Goal: Task Accomplishment & Management: Complete application form

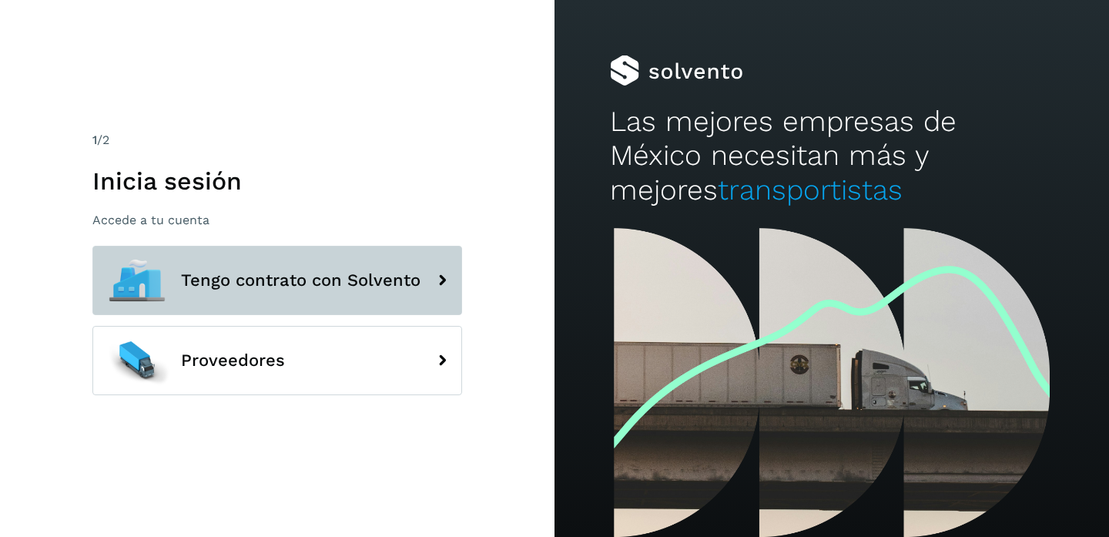
click at [258, 289] on span "Tengo contrato con Solvento" at bounding box center [300, 280] width 239 height 18
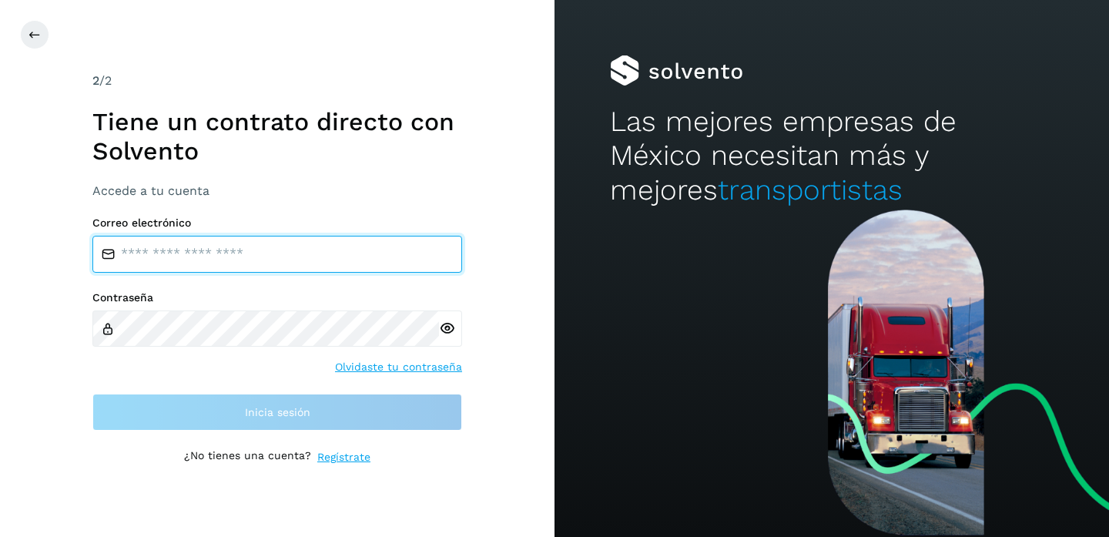
click at [189, 241] on input "email" at bounding box center [277, 254] width 370 height 37
type input "**********"
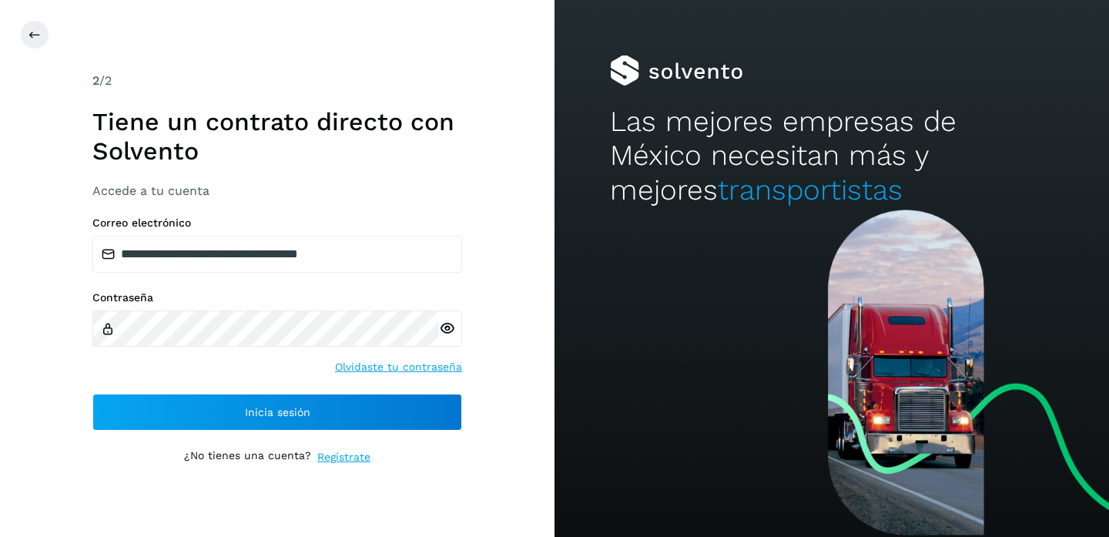
click at [445, 326] on icon at bounding box center [447, 328] width 16 height 16
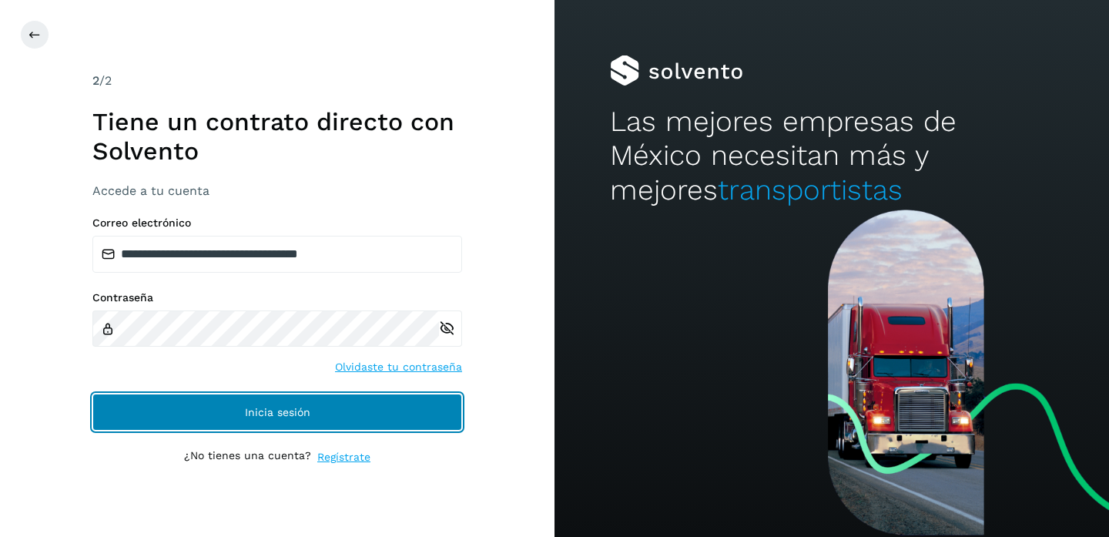
click at [286, 407] on span "Inicia sesión" at bounding box center [277, 412] width 65 height 11
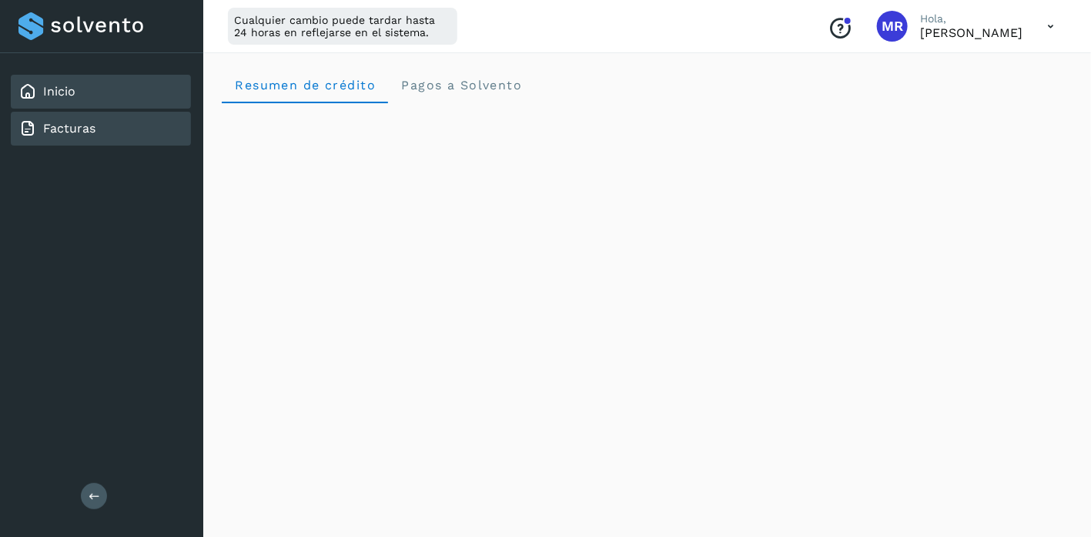
click at [60, 127] on link "Facturas" at bounding box center [69, 128] width 52 height 15
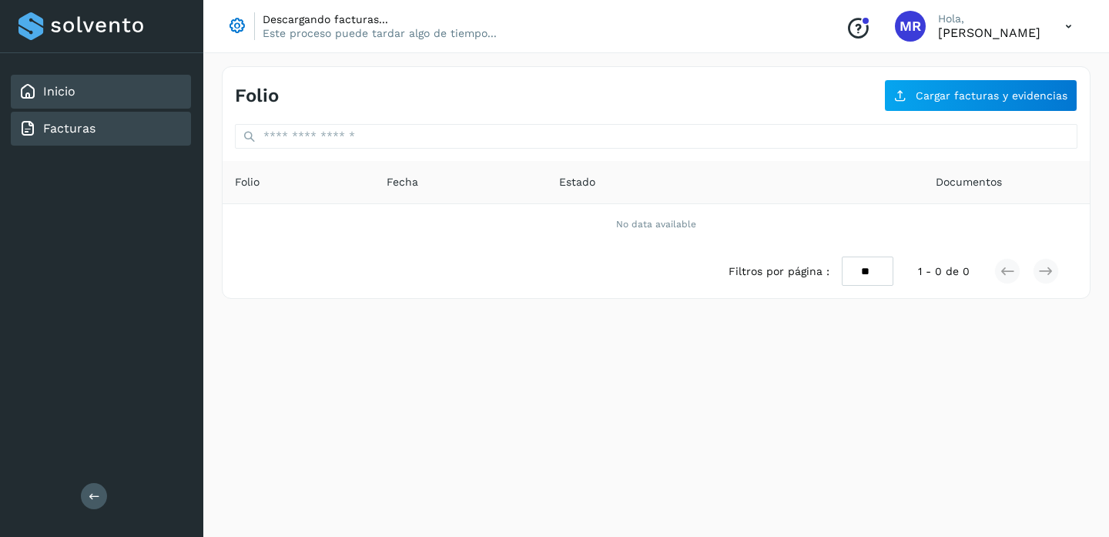
click at [59, 92] on link "Inicio" at bounding box center [59, 91] width 32 height 15
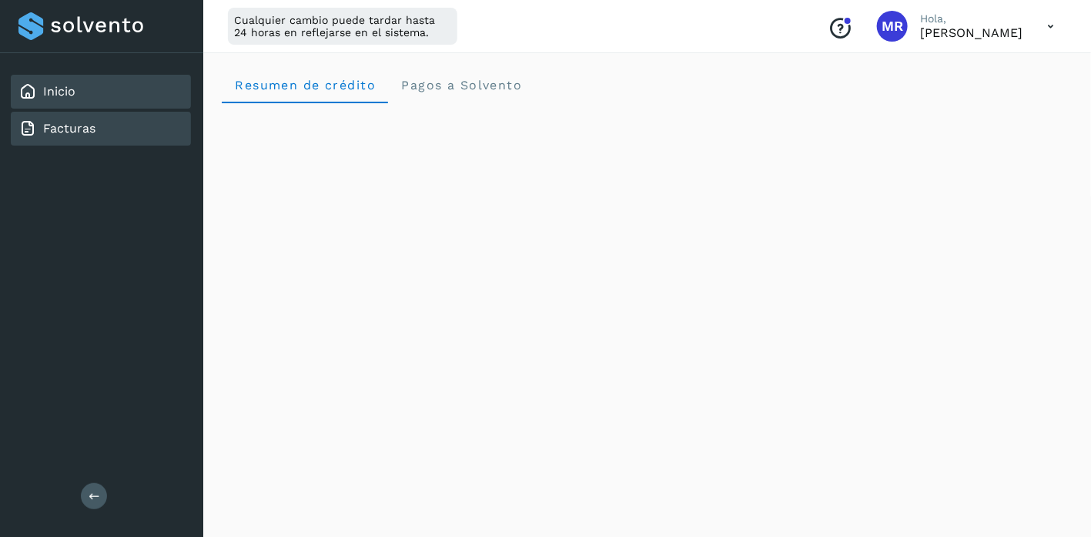
click at [72, 127] on link "Facturas" at bounding box center [69, 128] width 52 height 15
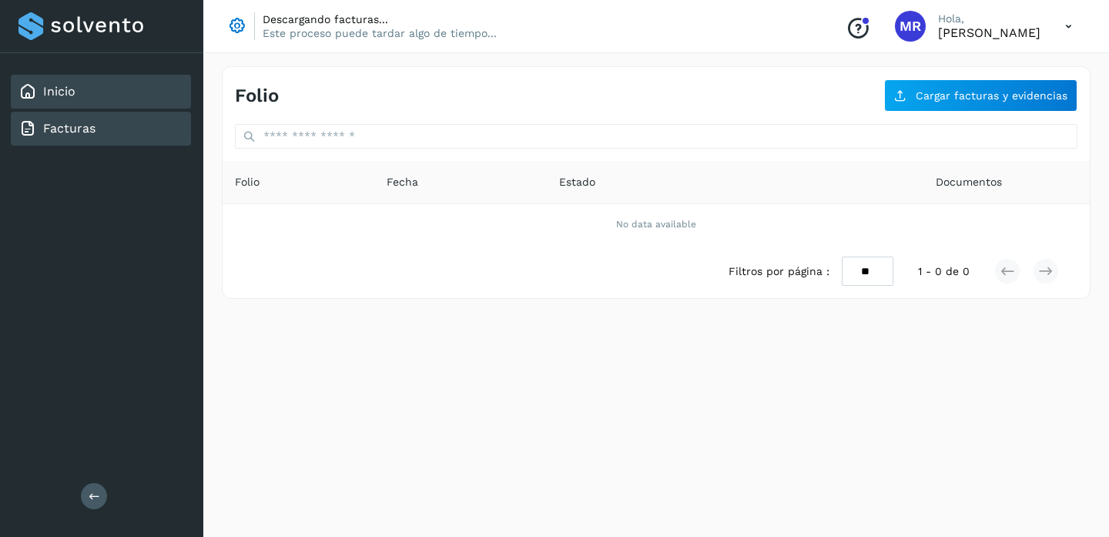
drag, startPoint x: 82, startPoint y: 72, endPoint x: 72, endPoint y: 86, distance: 17.6
click at [79, 75] on div "Inicio Facturas" at bounding box center [101, 110] width 203 height 114
click at [72, 87] on link "Inicio" at bounding box center [59, 91] width 32 height 15
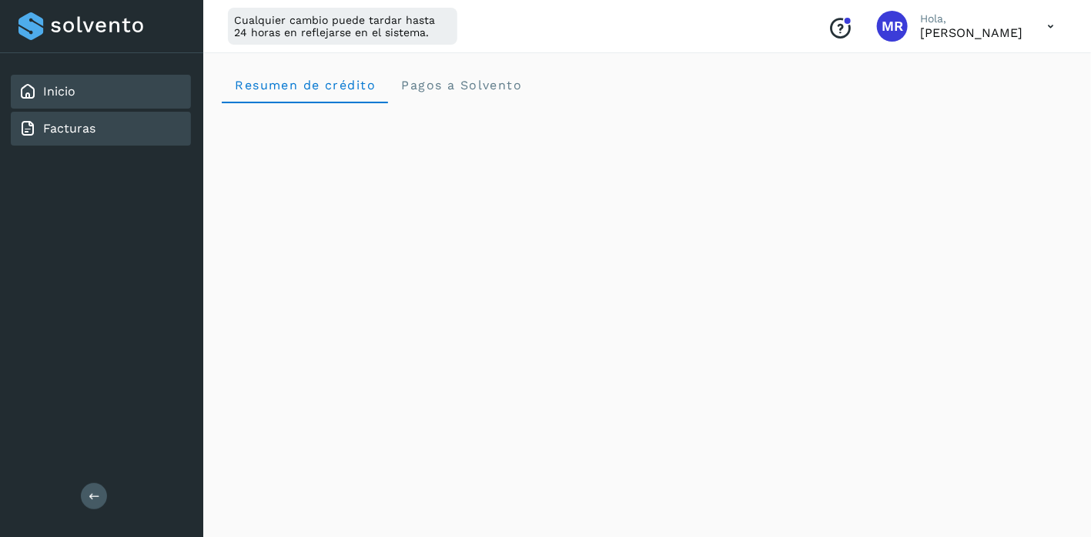
click at [74, 126] on link "Facturas" at bounding box center [69, 128] width 52 height 15
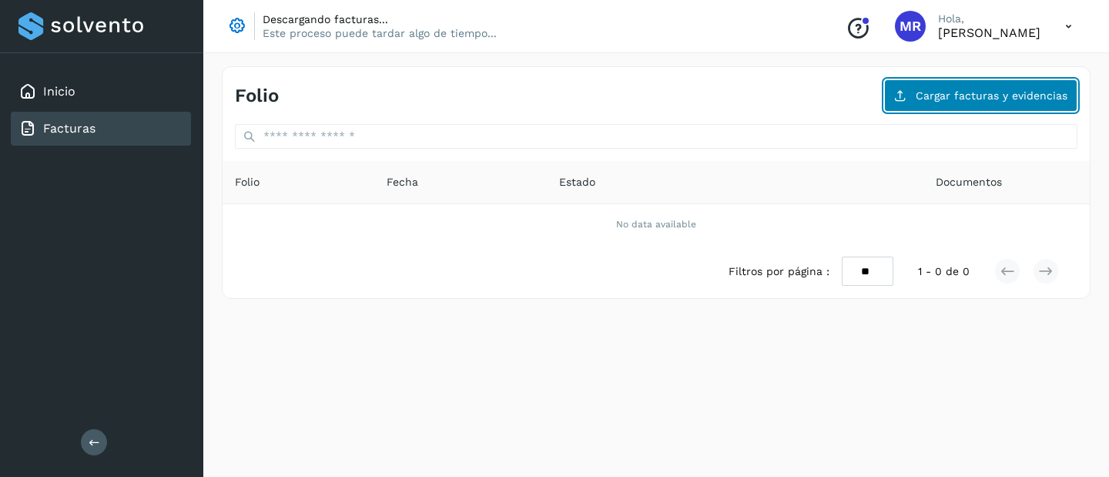
click at [964, 90] on span "Cargar facturas y evidencias" at bounding box center [991, 95] width 152 height 11
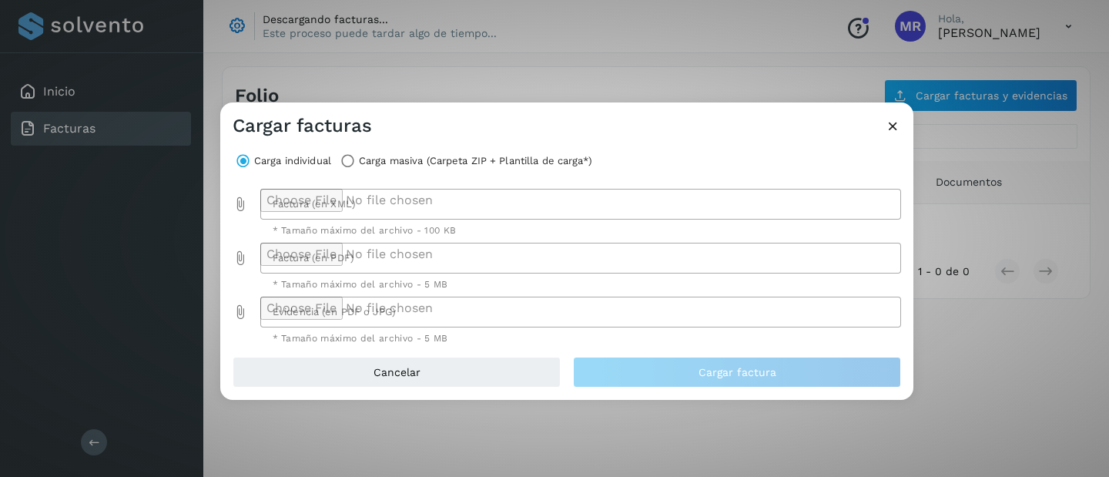
click at [305, 201] on div at bounding box center [576, 204] width 632 height 31
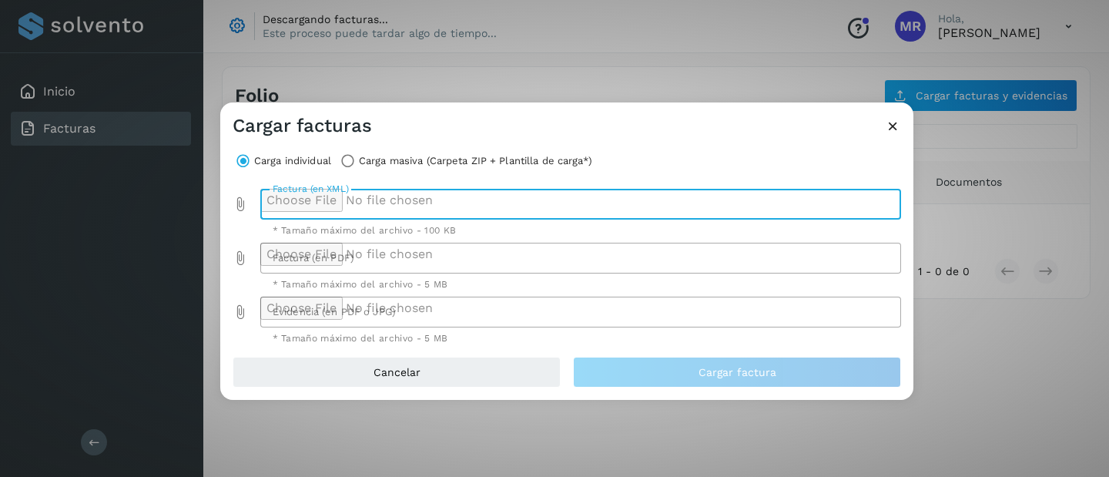
click at [332, 199] on div at bounding box center [576, 204] width 632 height 31
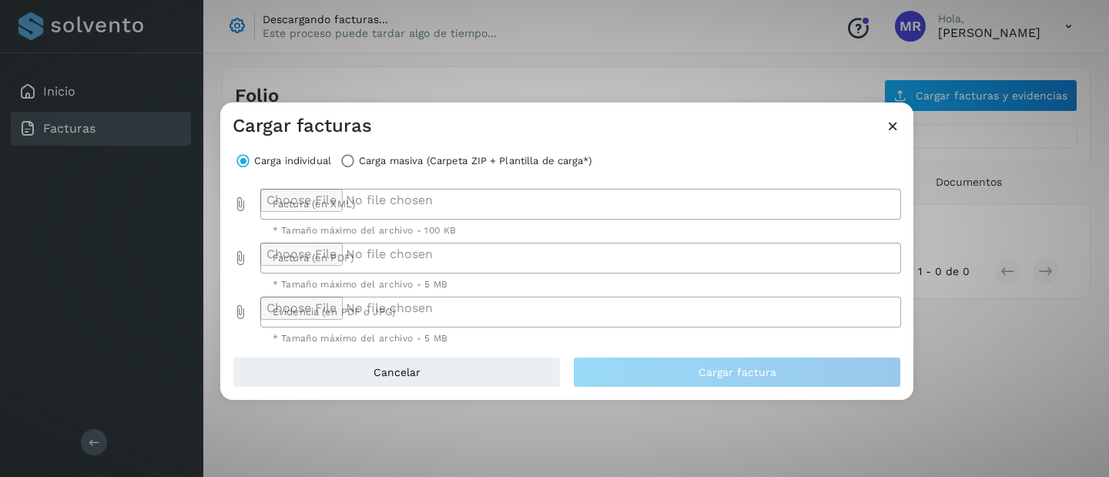
type input "**********"
click at [372, 252] on div at bounding box center [576, 258] width 632 height 31
type input "**********"
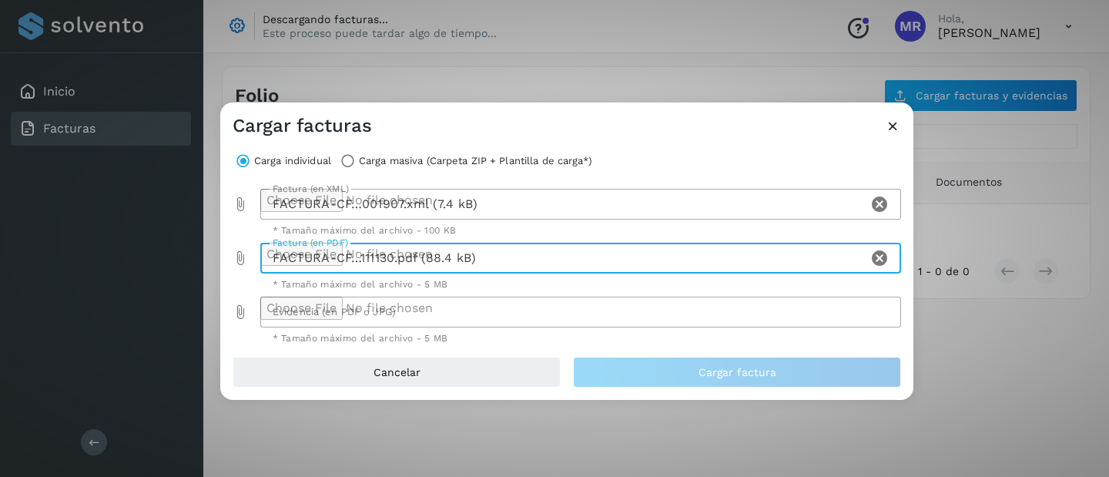
click at [412, 314] on div at bounding box center [576, 311] width 632 height 31
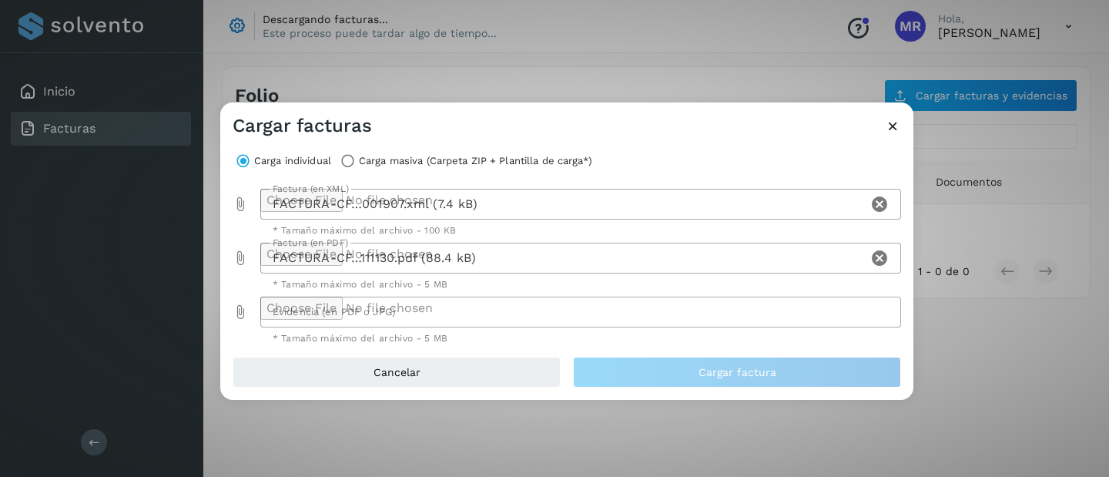
type input "**********"
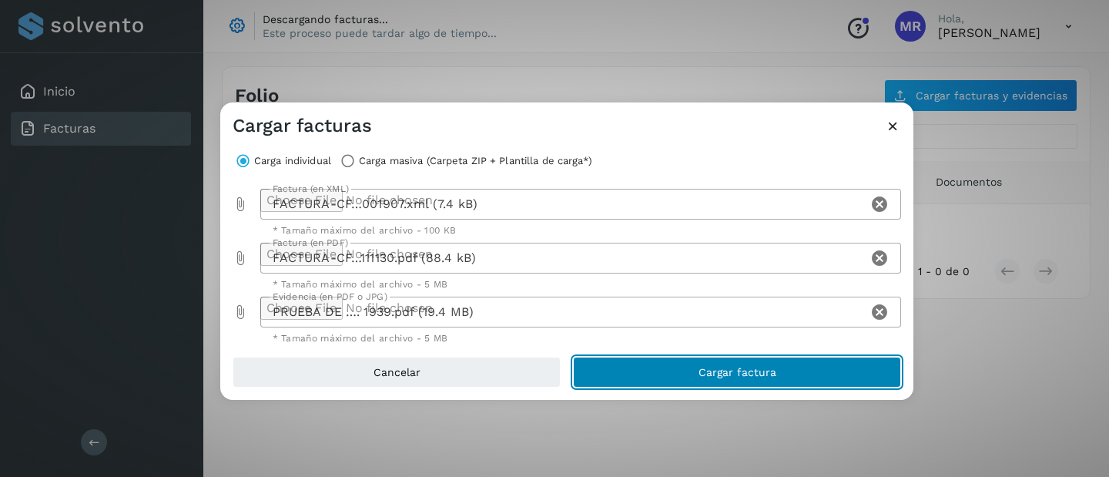
click at [679, 360] on button "Cargar factura" at bounding box center [737, 371] width 328 height 31
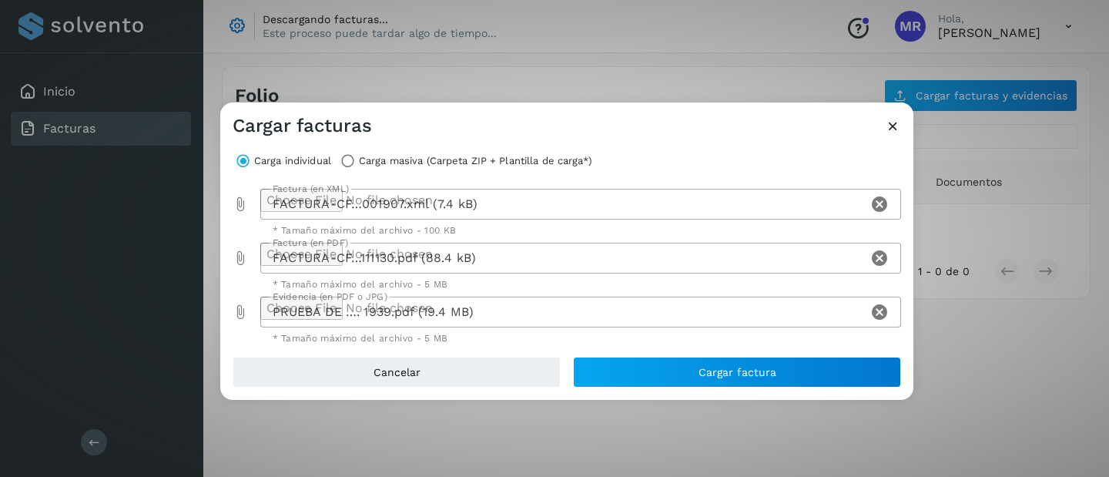
click at [880, 305] on icon "Clear Evidencia (en PDF o JPG)" at bounding box center [879, 312] width 18 height 18
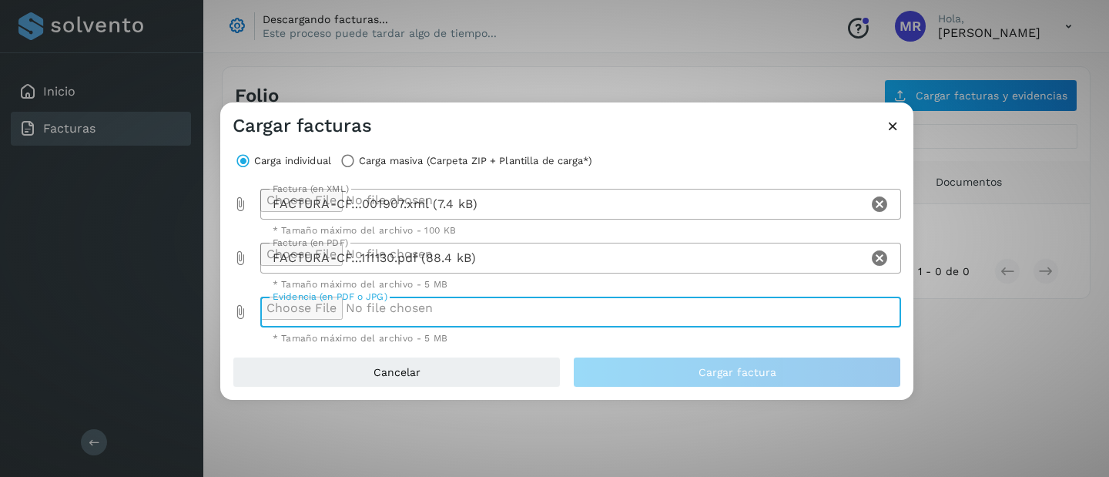
click at [340, 306] on div at bounding box center [576, 311] width 632 height 31
type input "**********"
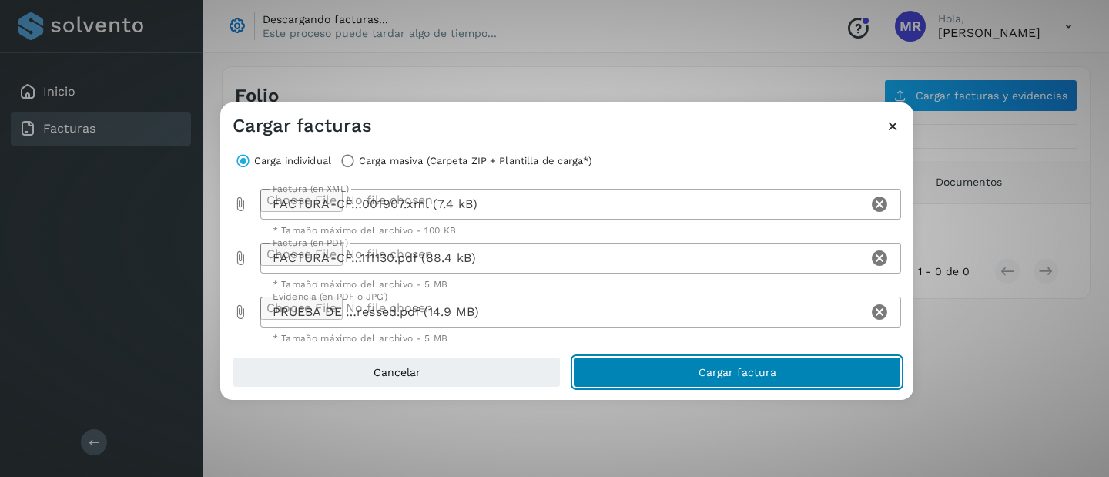
click at [744, 368] on span "Cargar factura" at bounding box center [737, 372] width 78 height 11
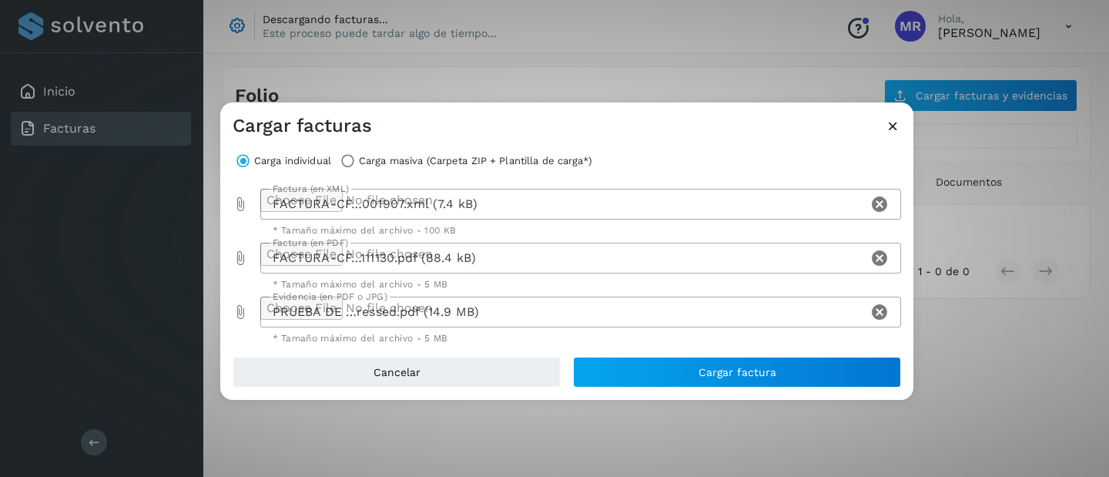
drag, startPoint x: 874, startPoint y: 303, endPoint x: 845, endPoint y: 307, distance: 28.7
click at [873, 303] on icon "Clear Evidencia (en PDF o JPG)" at bounding box center [879, 312] width 18 height 18
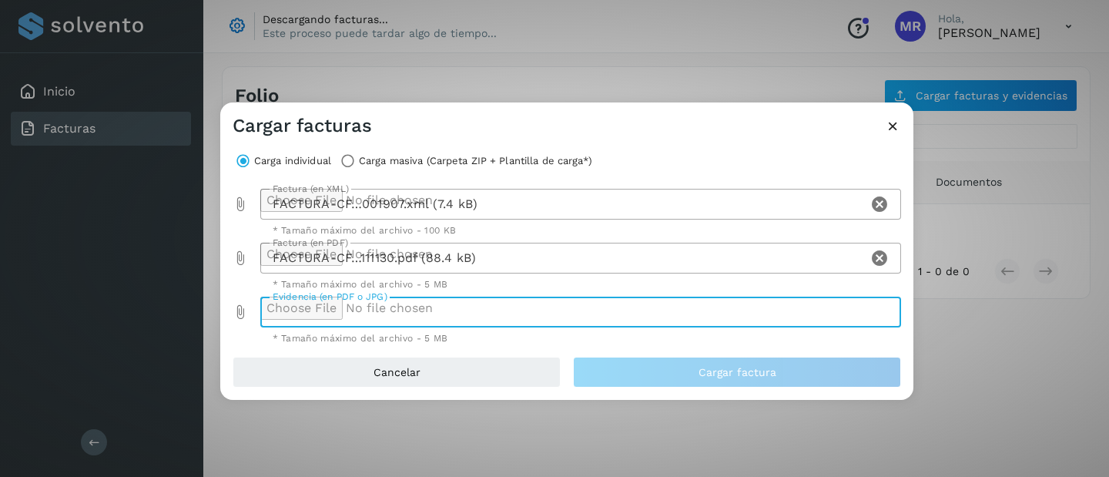
click at [485, 307] on div at bounding box center [576, 311] width 632 height 31
type input "**********"
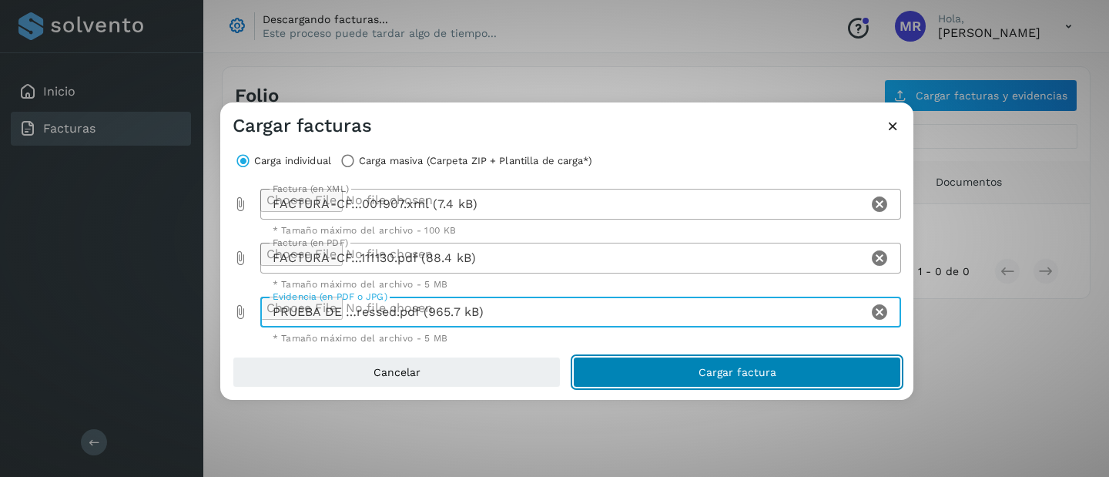
click at [788, 364] on button "Cargar factura" at bounding box center [737, 371] width 328 height 31
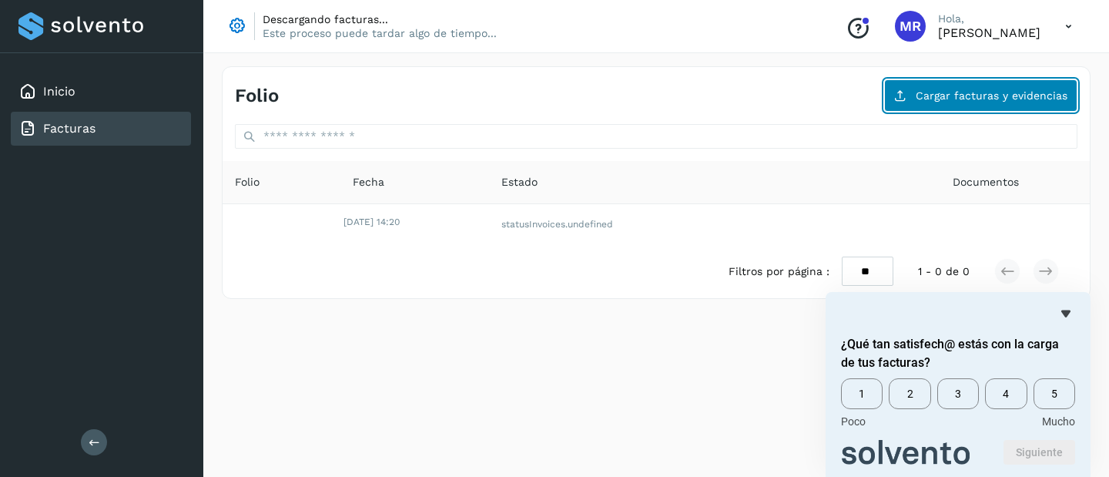
click at [979, 95] on span "Cargar facturas y evidencias" at bounding box center [991, 95] width 152 height 11
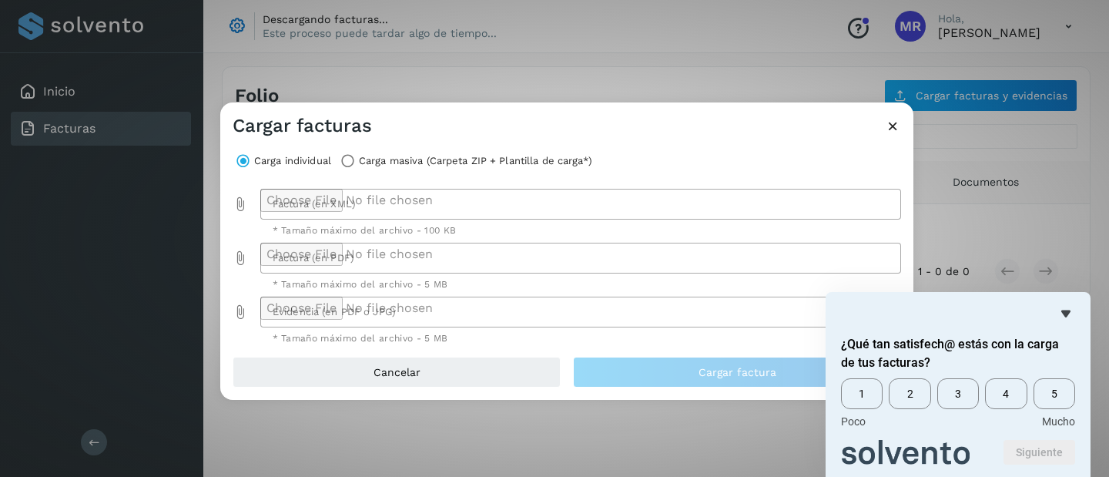
click at [332, 199] on div at bounding box center [576, 204] width 632 height 31
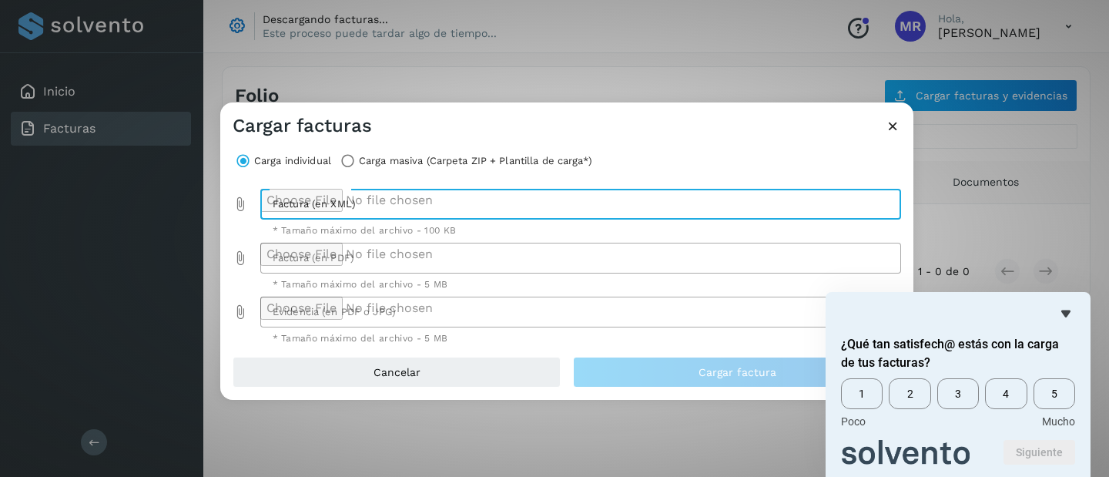
type input "**********"
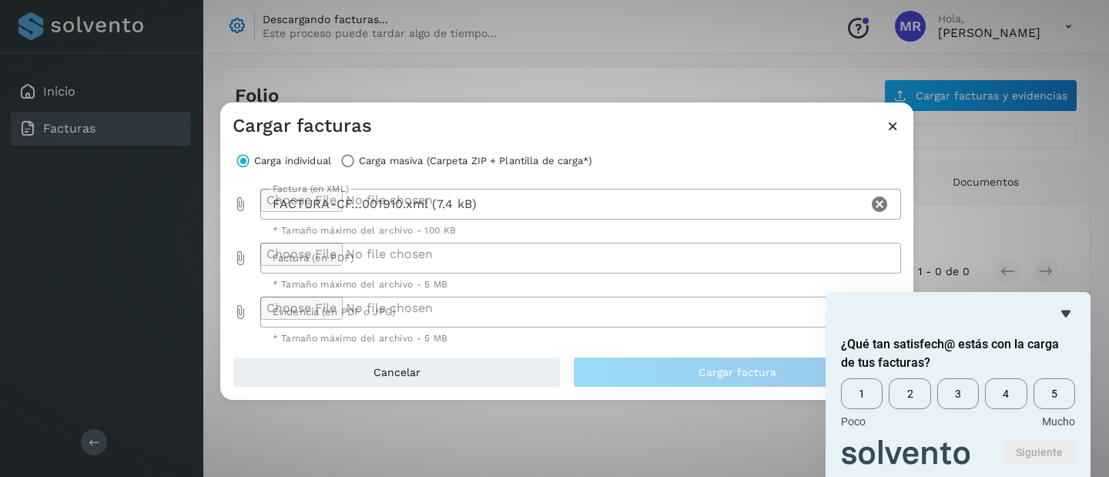
click at [425, 254] on div at bounding box center [576, 258] width 632 height 31
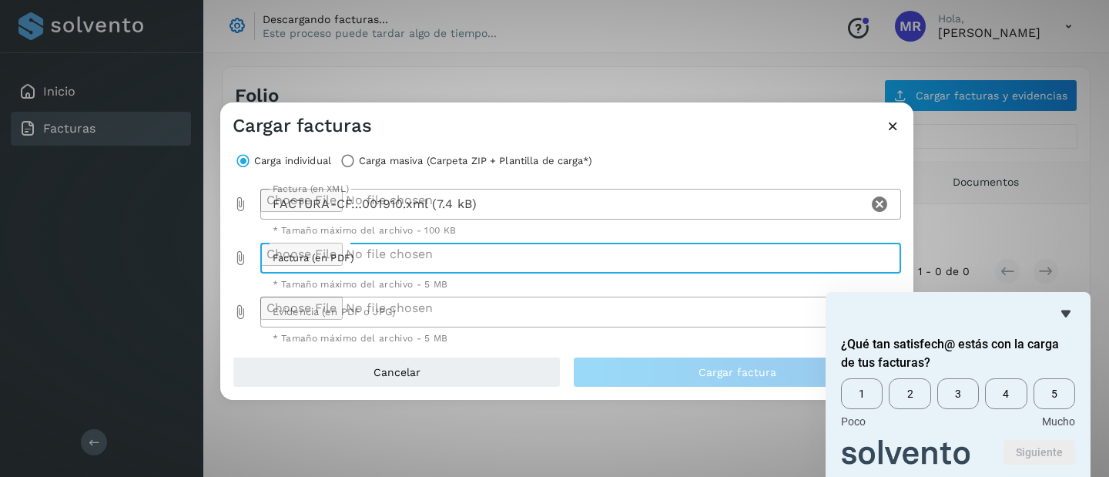
type input "**********"
click at [420, 315] on div at bounding box center [576, 311] width 632 height 31
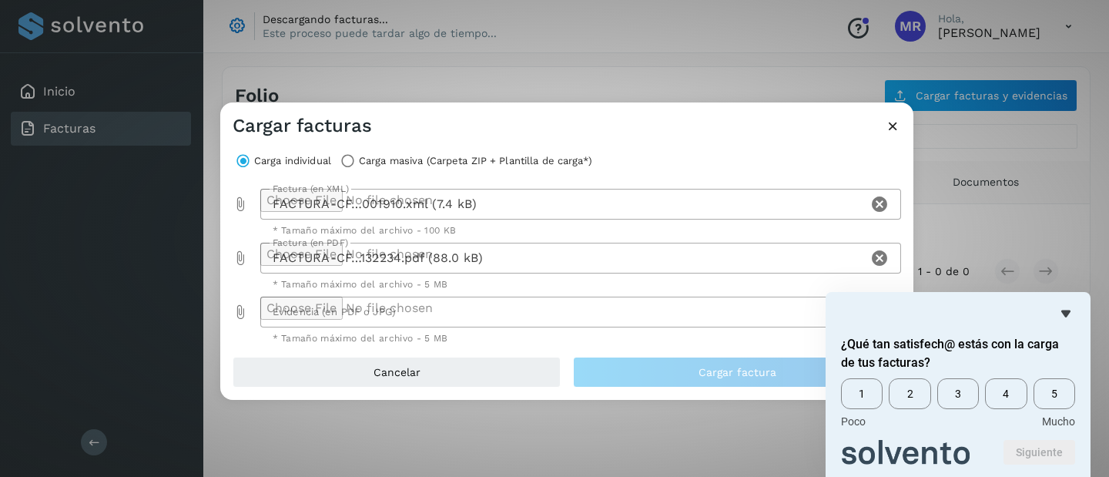
type input "**********"
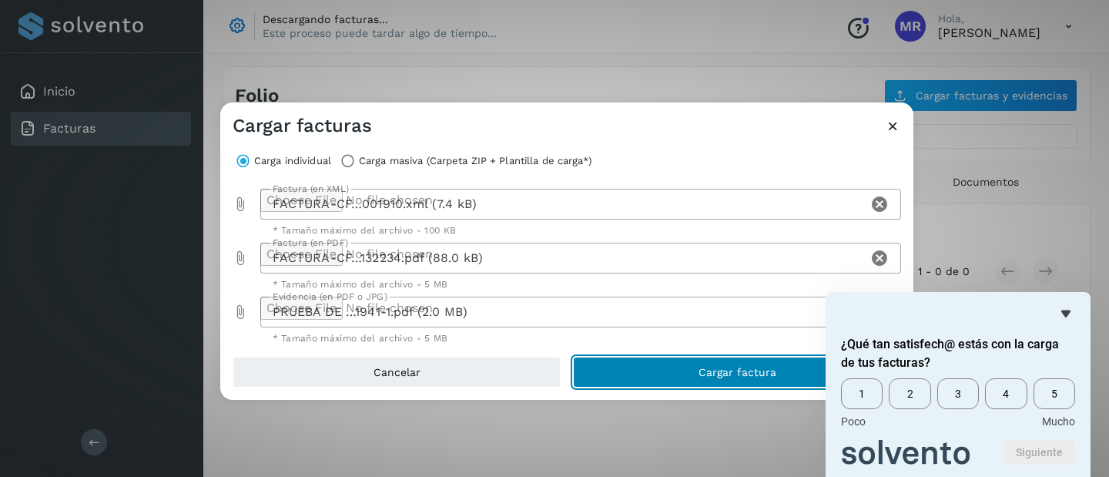
click at [638, 372] on button "Cargar factura" at bounding box center [737, 371] width 328 height 31
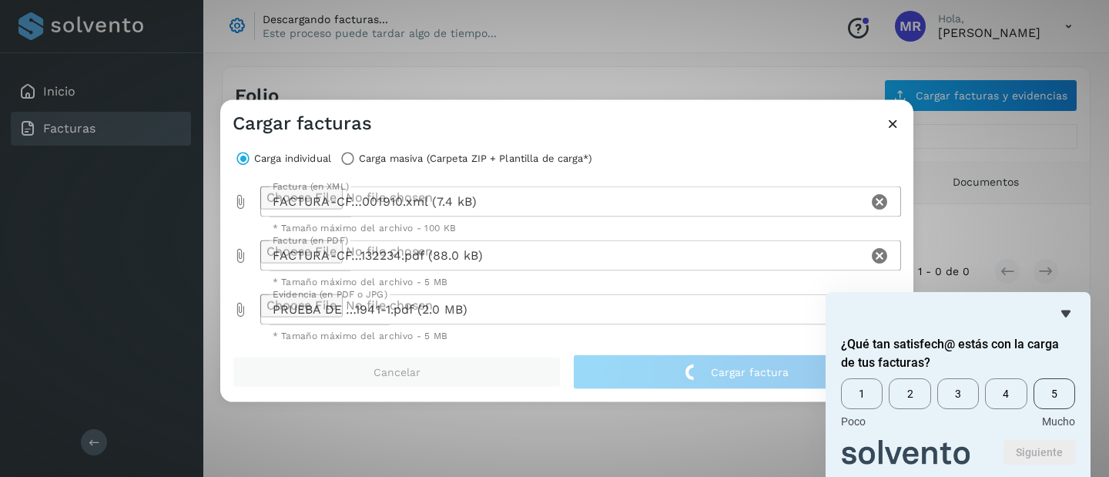
click at [1056, 386] on span "5" at bounding box center [1054, 393] width 42 height 31
click at [1049, 446] on button "Siguiente" at bounding box center [1039, 452] width 72 height 25
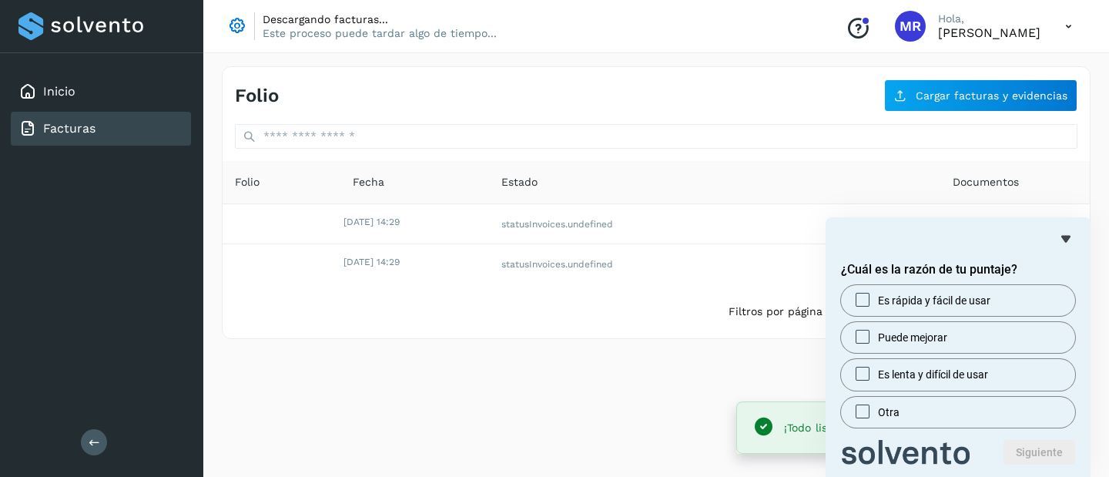
click at [531, 375] on div "Folio Cargar facturas y evidencias Folio Fecha Estado Documentos [DATE] 14:29 s…" at bounding box center [655, 262] width 905 height 429
drag, startPoint x: 1055, startPoint y: 231, endPoint x: 1070, endPoint y: 293, distance: 64.2
click at [1056, 231] on div at bounding box center [958, 238] width 234 height 18
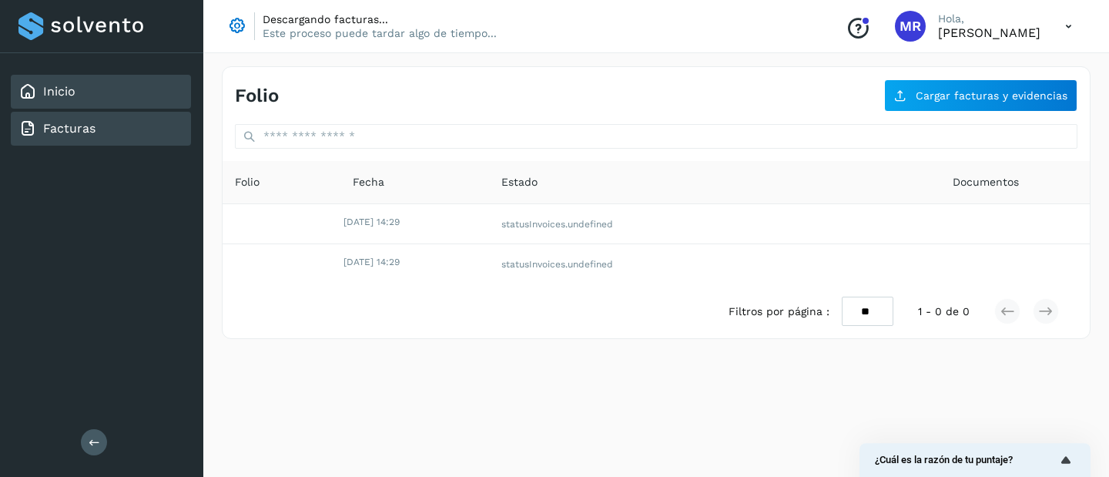
click at [57, 92] on link "Inicio" at bounding box center [59, 91] width 32 height 15
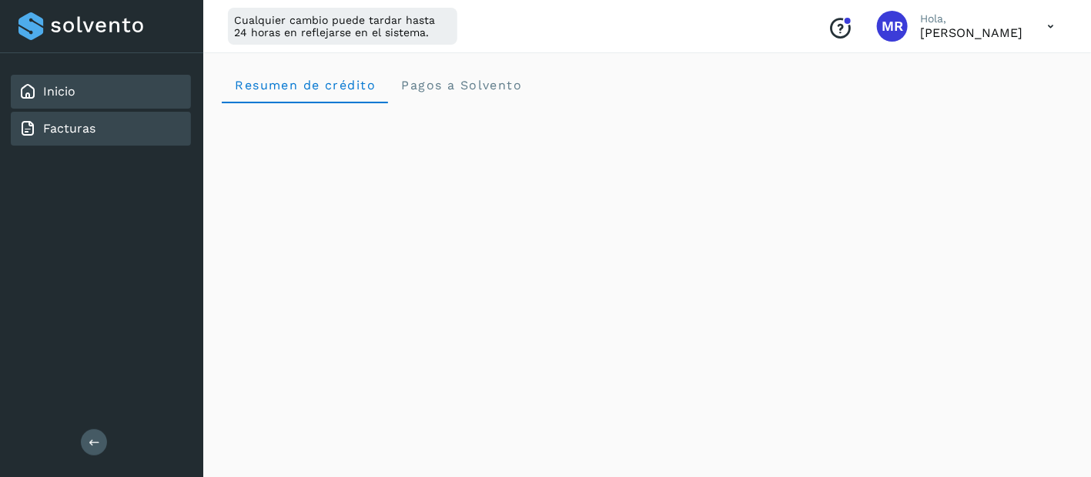
click at [73, 127] on link "Facturas" at bounding box center [69, 128] width 52 height 15
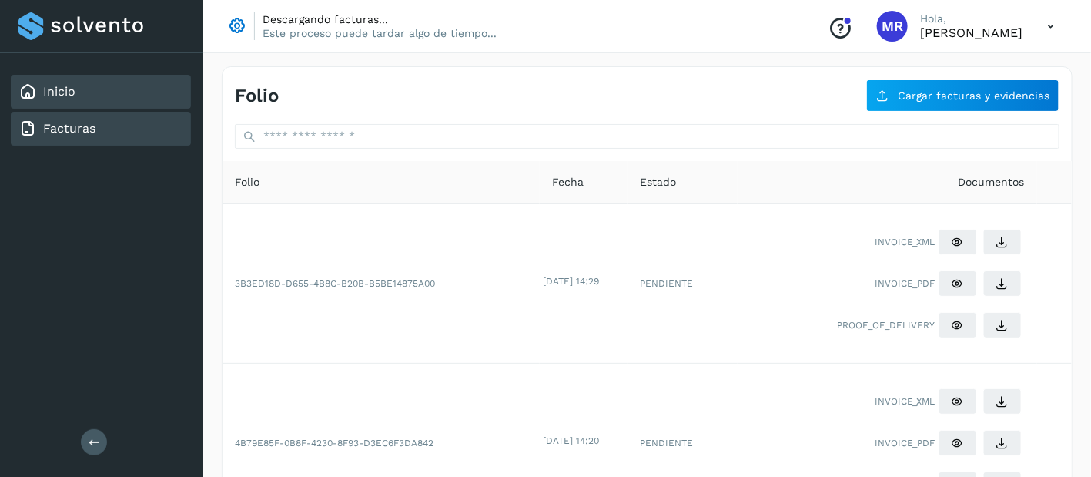
click at [56, 85] on link "Inicio" at bounding box center [59, 91] width 32 height 15
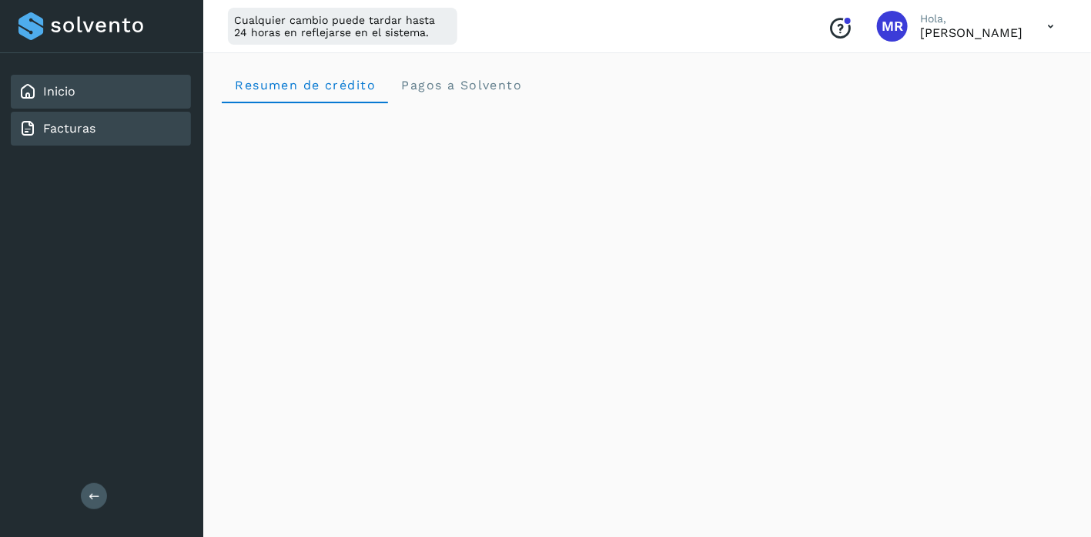
click at [81, 129] on link "Facturas" at bounding box center [69, 128] width 52 height 15
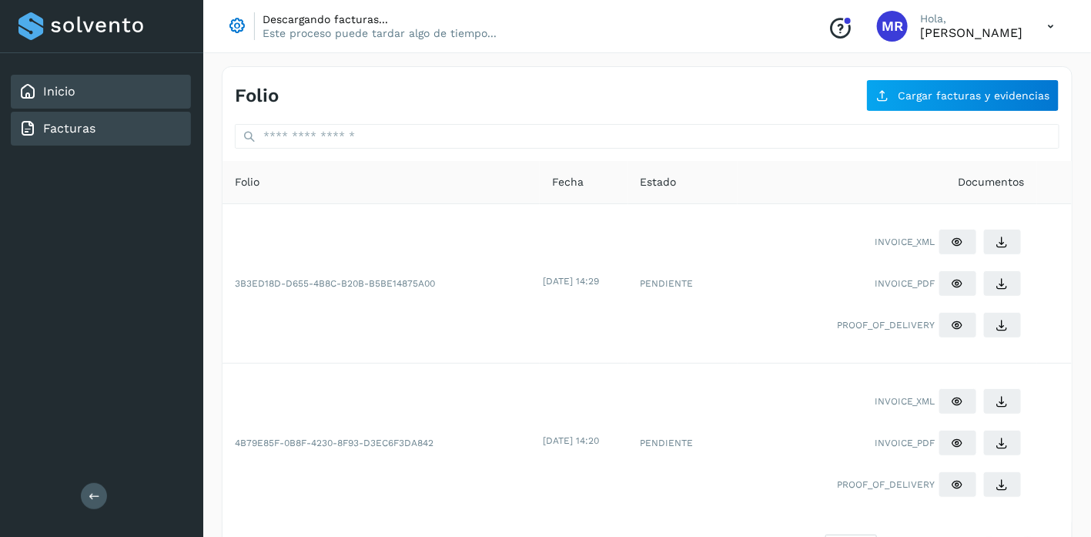
click at [65, 86] on link "Inicio" at bounding box center [59, 91] width 32 height 15
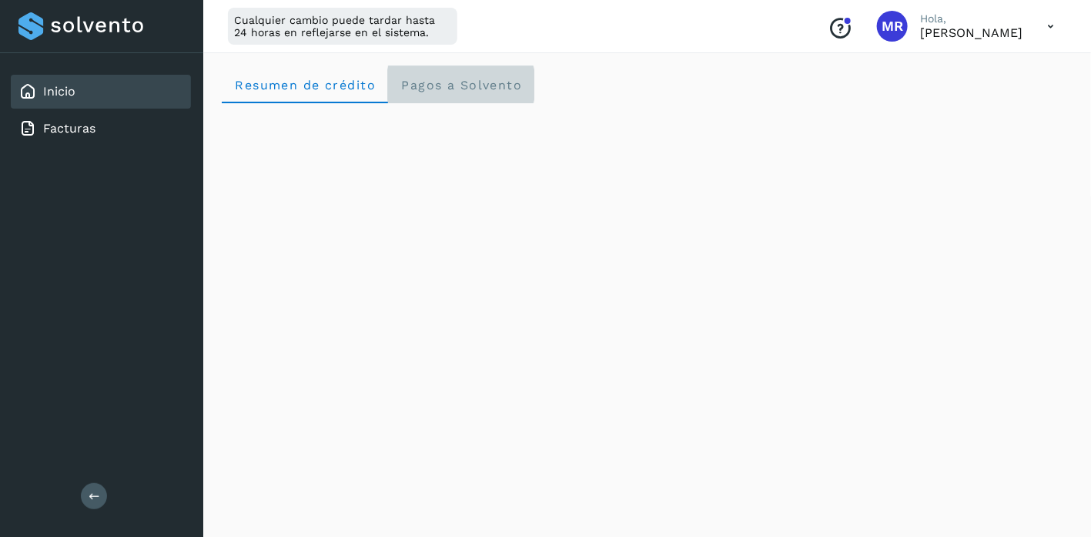
click at [498, 89] on span "Pagos a Solvento" at bounding box center [461, 85] width 122 height 15
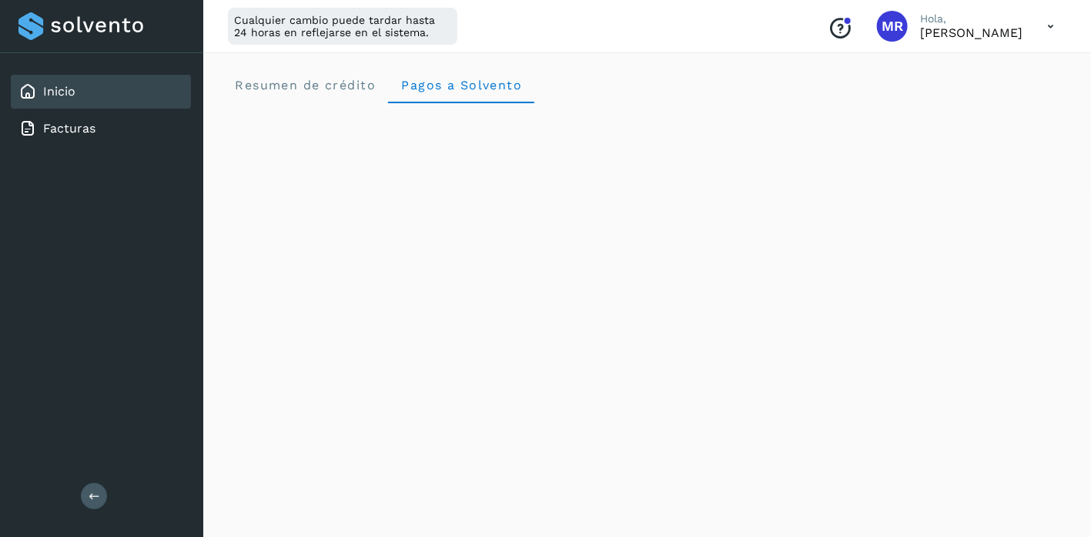
click at [1056, 21] on icon at bounding box center [1051, 27] width 32 height 32
click at [949, 99] on div "Cerrar sesión" at bounding box center [973, 99] width 183 height 29
